Goal: Communication & Community: Answer question/provide support

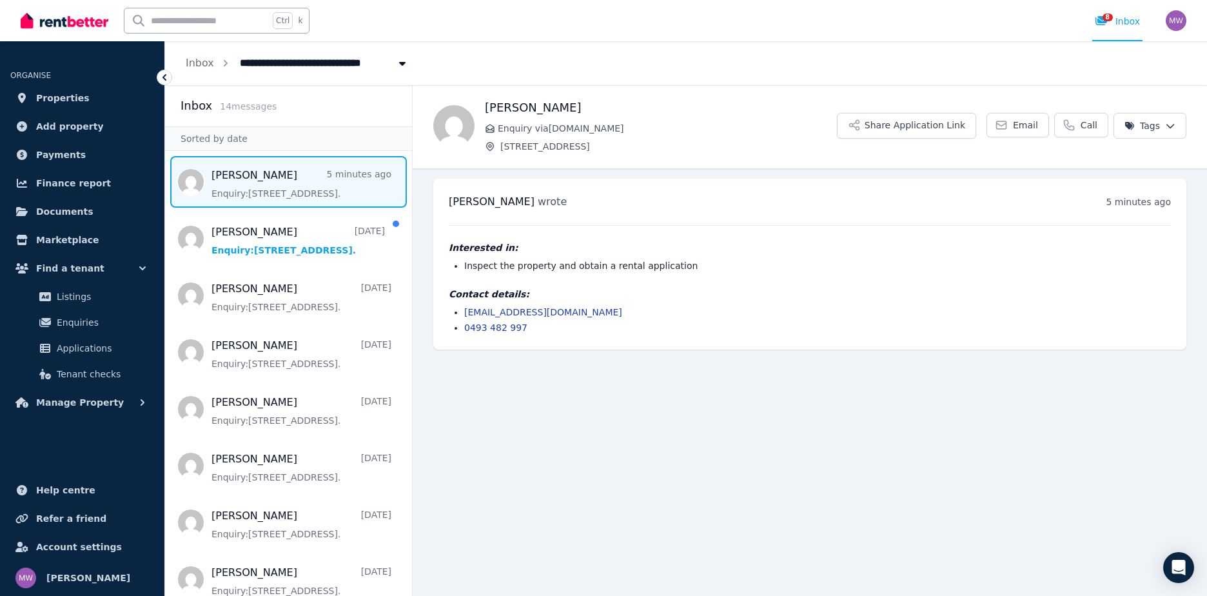
click at [313, 168] on span "Message list" at bounding box center [288, 182] width 247 height 52
click at [934, 117] on button "Share Application Link" at bounding box center [906, 126] width 139 height 26
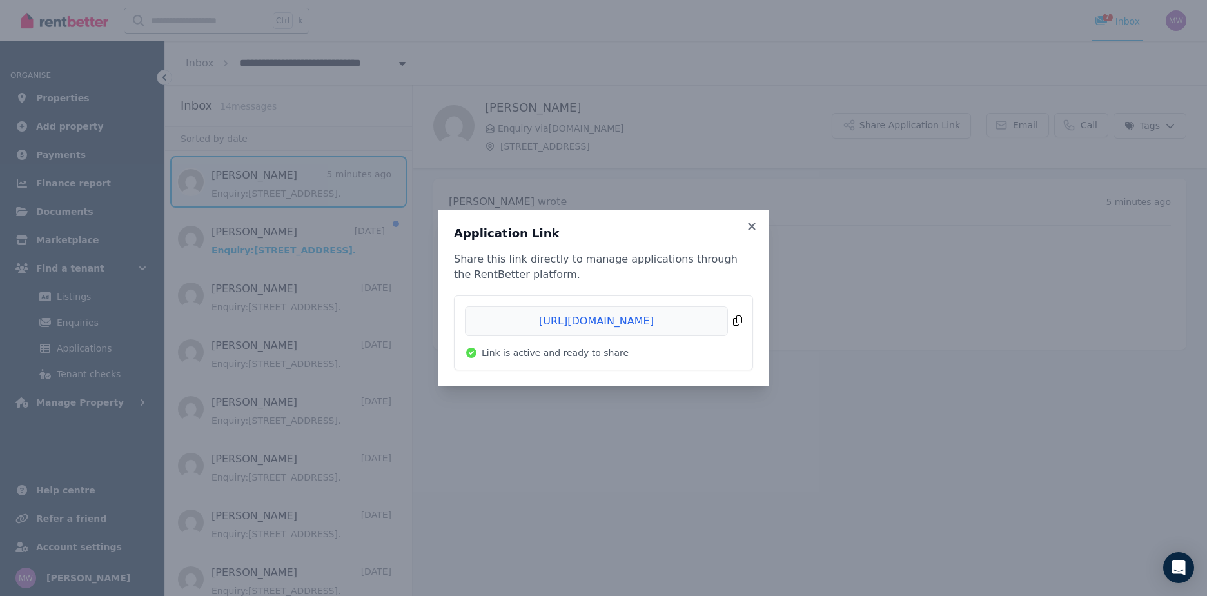
click at [667, 320] on span "Copied!" at bounding box center [603, 321] width 277 height 30
click at [752, 227] on icon at bounding box center [751, 225] width 7 height 7
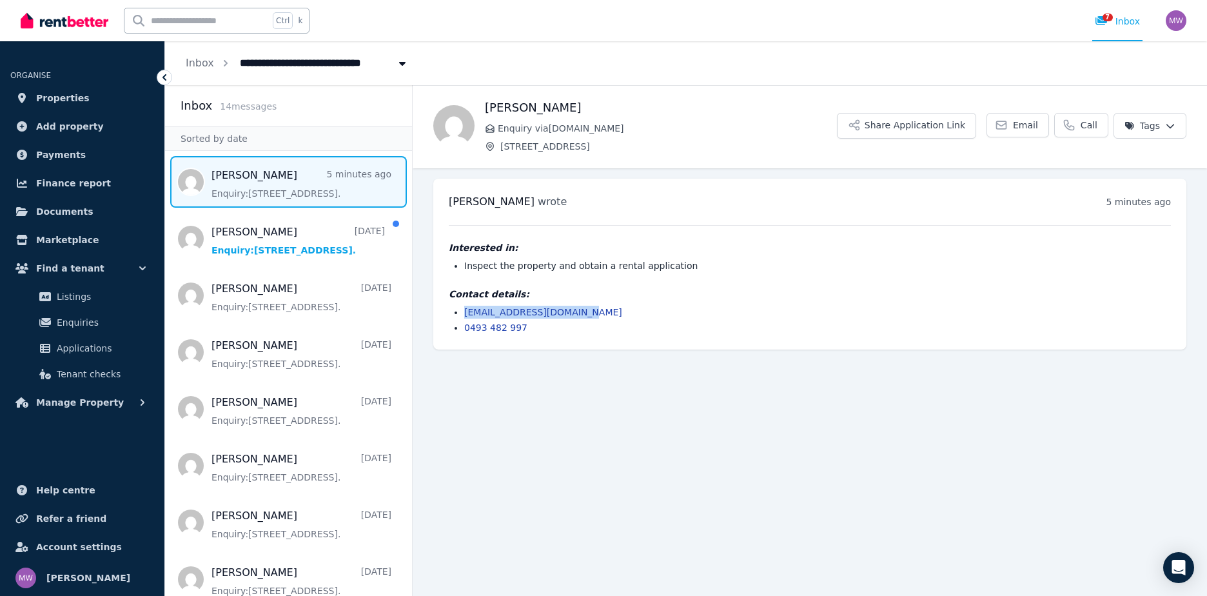
drag, startPoint x: 574, startPoint y: 312, endPoint x: 464, endPoint y: 307, distance: 110.4
click at [464, 307] on ul "[EMAIL_ADDRESS][DOMAIN_NAME] 0493 482 997" at bounding box center [810, 320] width 722 height 28
drag, startPoint x: 464, startPoint y: 307, endPoint x: 475, endPoint y: 313, distance: 12.7
